Goal: Transaction & Acquisition: Subscribe to service/newsletter

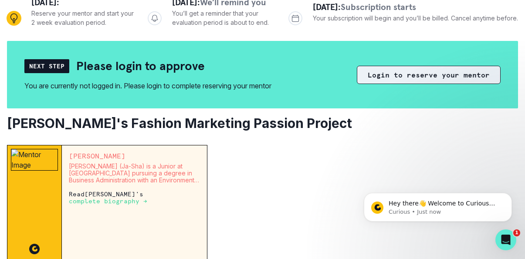
click at [357, 84] on button "Login to reserve your mentor" at bounding box center [429, 75] width 144 height 18
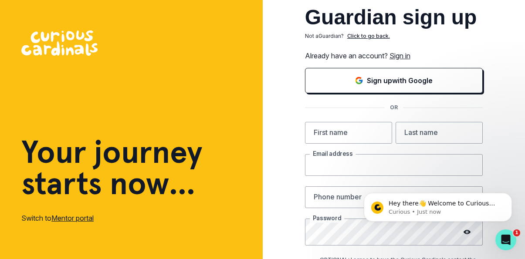
type input "[EMAIL_ADDRESS][DOMAIN_NAME]"
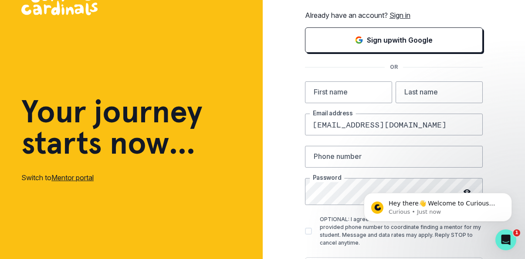
scroll to position [50, 0]
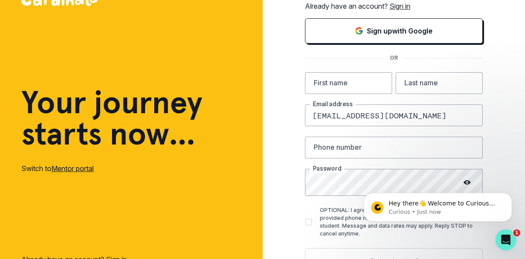
click at [410, 10] on link "Sign in" at bounding box center [399, 6] width 21 height 9
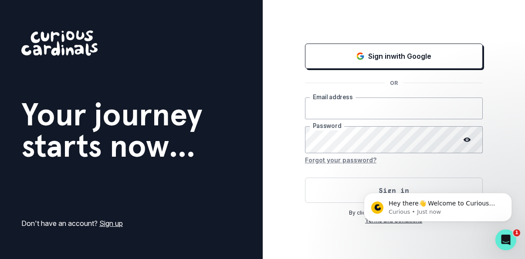
type input "[EMAIL_ADDRESS][DOMAIN_NAME]"
click at [502, 162] on div "Sign in with Google OR [EMAIL_ADDRESS][DOMAIN_NAME] Email address Password Forg…" at bounding box center [394, 129] width 263 height 259
click at [512, 194] on button "Dismiss notification" at bounding box center [509, 195] width 11 height 11
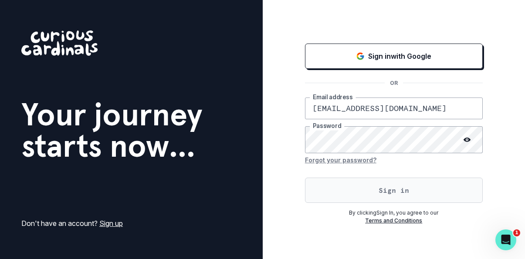
click at [419, 203] on button "Sign in" at bounding box center [394, 190] width 178 height 25
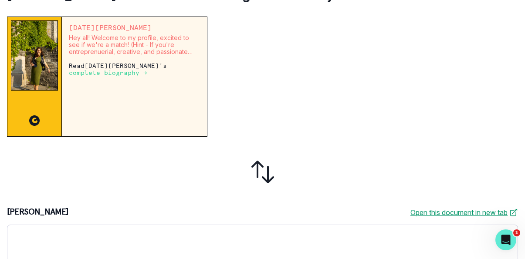
scroll to position [228, 0]
click at [120, 76] on p "Read [DATE][PERSON_NAME] 's complete biography →" at bounding box center [134, 69] width 131 height 14
click at [130, 76] on p "complete biography →" at bounding box center [108, 72] width 78 height 7
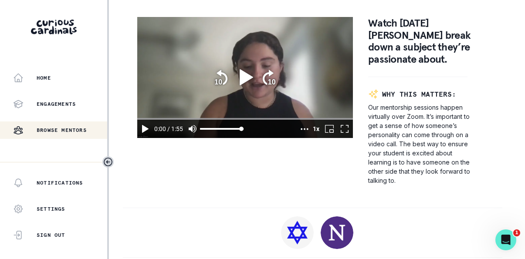
scroll to position [591, 0]
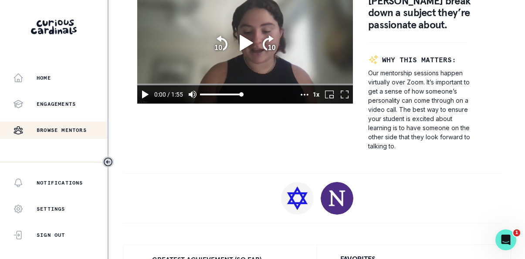
click at [248, 54] on icon "play" at bounding box center [245, 43] width 22 height 22
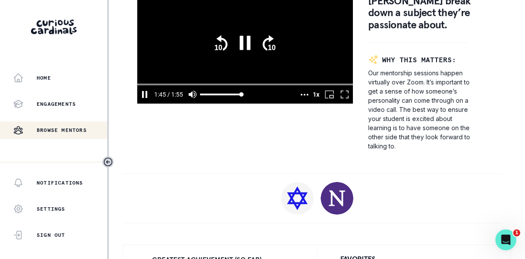
click at [247, 54] on icon "pause" at bounding box center [245, 43] width 22 height 22
type input "105.875856"
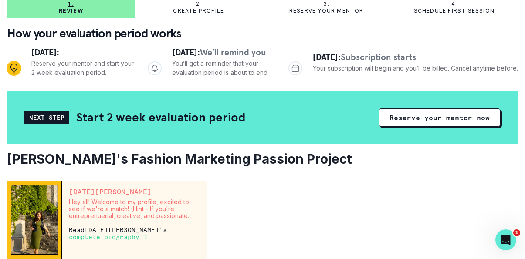
scroll to position [74, 0]
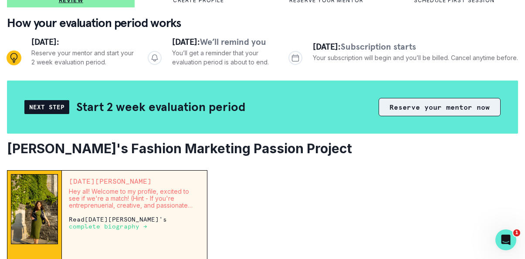
click at [379, 116] on button "Reserve your mentor now" at bounding box center [440, 107] width 122 height 18
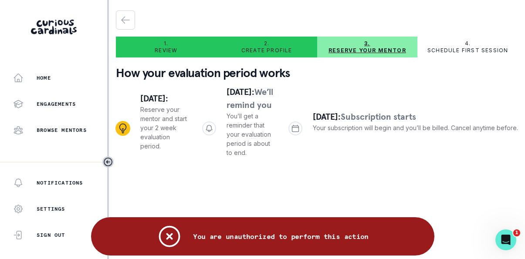
click at [156, 236] on icon "Notifications" at bounding box center [169, 236] width 26 height 26
click at [160, 235] on icon "Notifications" at bounding box center [170, 237] width 20 height 20
click at [129, 21] on icon "button" at bounding box center [125, 20] width 10 height 10
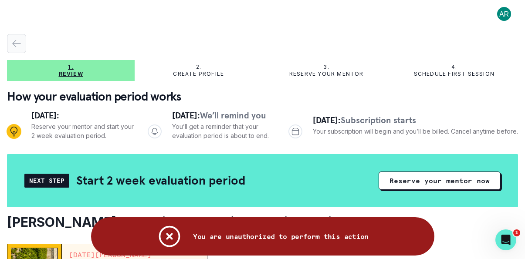
click at [14, 49] on icon "button" at bounding box center [16, 43] width 10 height 10
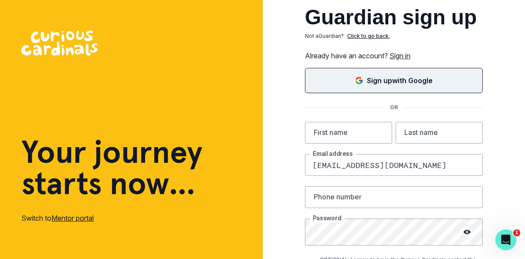
click at [416, 86] on p "Sign up with Google" at bounding box center [400, 80] width 66 height 10
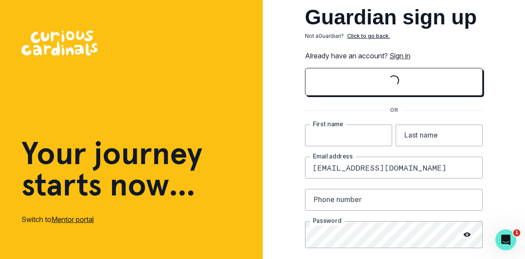
click at [334, 146] on input "text" at bounding box center [348, 136] width 87 height 22
type input "victoria"
type input "[PERSON_NAME]"
type input "4153898614"
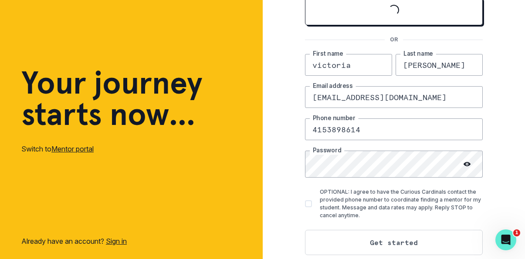
scroll to position [82, 0]
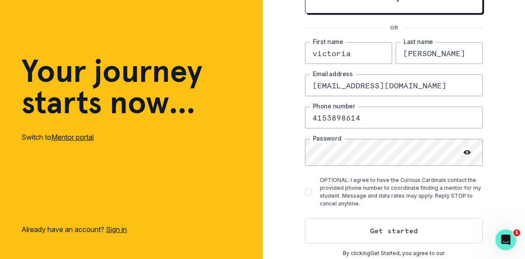
drag, startPoint x: 314, startPoint y: 151, endPoint x: 478, endPoint y: 152, distance: 164.7
click at [478, 96] on input "[EMAIL_ADDRESS][DOMAIN_NAME]" at bounding box center [394, 85] width 178 height 22
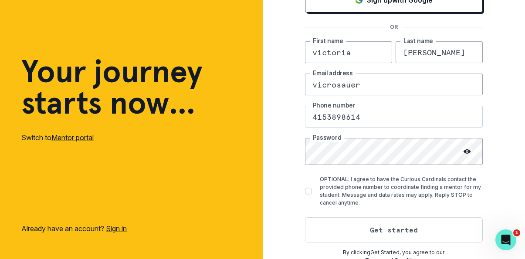
type input "[EMAIL_ADDRESS][DOMAIN_NAME]"
drag, startPoint x: 379, startPoint y: 189, endPoint x: 332, endPoint y: 189, distance: 47.5
click at [332, 128] on input "4153898614" at bounding box center [394, 117] width 178 height 22
type input "4158068313"
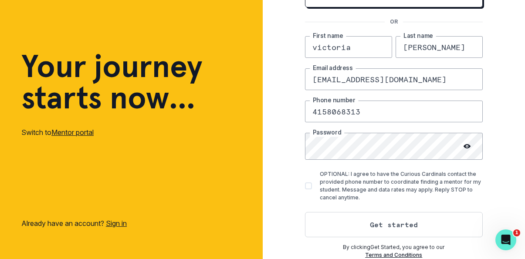
click at [464, 150] on icon at bounding box center [467, 146] width 7 height 7
click at [94, 137] on link "Mentor portal" at bounding box center [72, 132] width 42 height 9
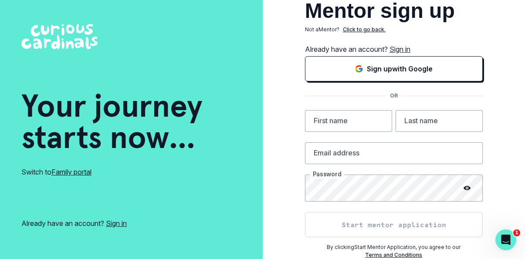
scroll to position [84, 0]
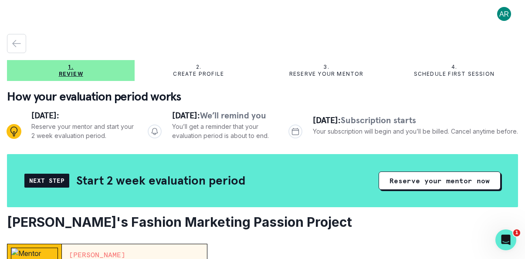
click at [95, 78] on div "1. Review" at bounding box center [71, 71] width 128 height 14
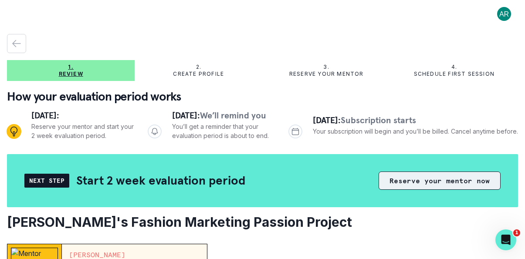
click at [379, 190] on button "Reserve your mentor now" at bounding box center [440, 181] width 122 height 18
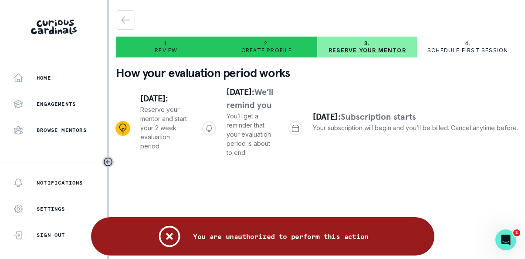
click at [160, 234] on icon "Notifications" at bounding box center [170, 237] width 20 height 20
click at [156, 235] on icon "Notifications" at bounding box center [169, 236] width 26 height 26
